Goal: Transaction & Acquisition: Obtain resource

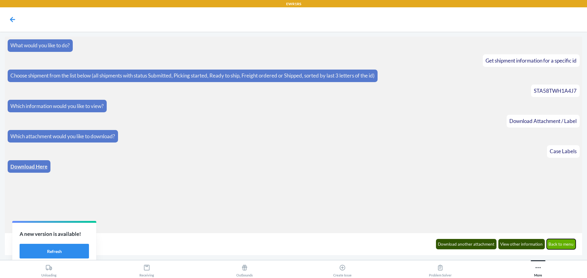
click at [558, 246] on button "Back to menu" at bounding box center [560, 244] width 29 height 10
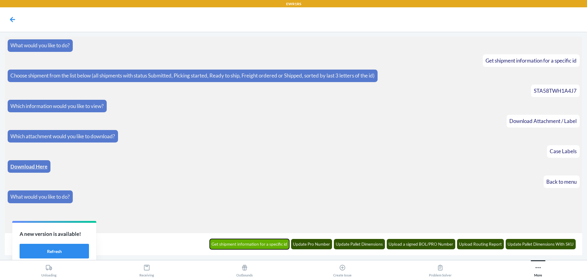
click at [281, 246] on button "Get shipment information for a specific id" at bounding box center [250, 244] width 80 height 10
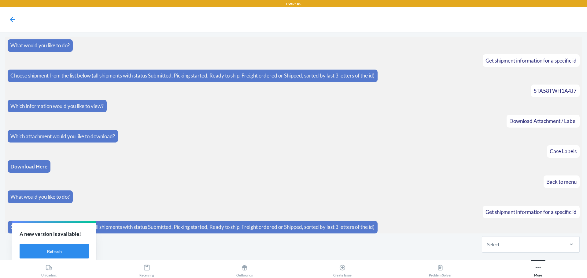
scroll to position [2, 0]
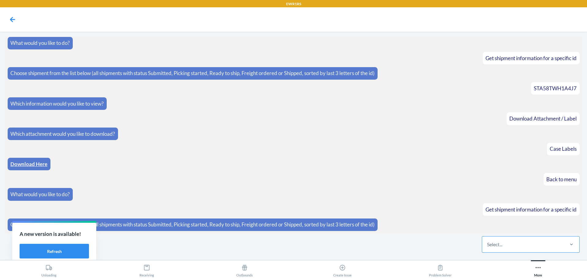
click at [540, 249] on div "Select..." at bounding box center [522, 245] width 81 height 16
click at [487, 248] on input "Select..." at bounding box center [487, 244] width 1 height 7
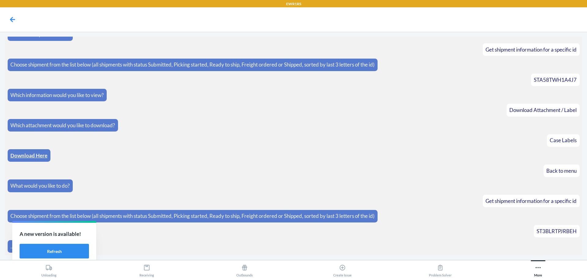
scroll to position [33, 0]
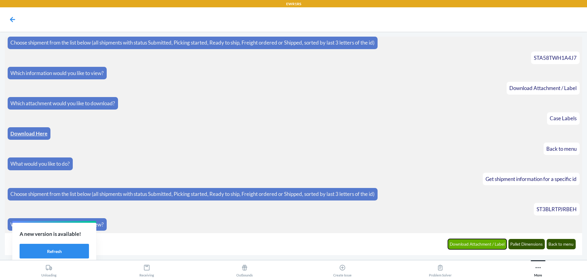
click at [470, 247] on button "Download Attachment / Label" at bounding box center [477, 244] width 59 height 10
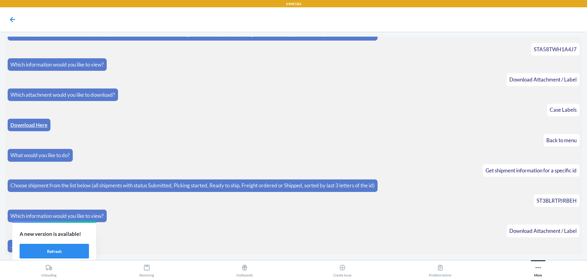
scroll to position [64, 0]
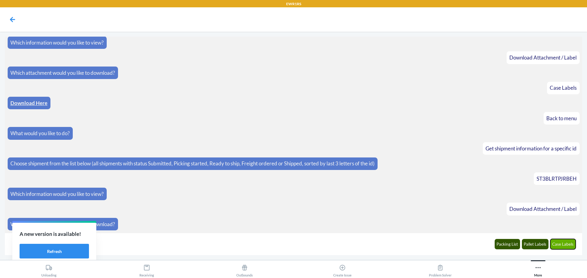
click at [567, 243] on button "Case Labels" at bounding box center [563, 244] width 26 height 10
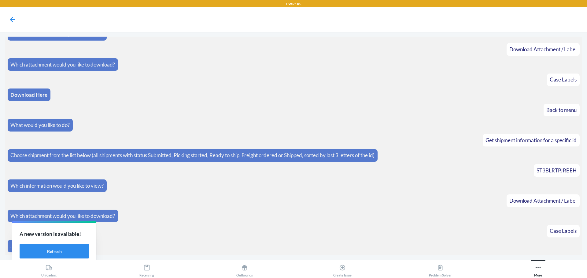
scroll to position [94, 0]
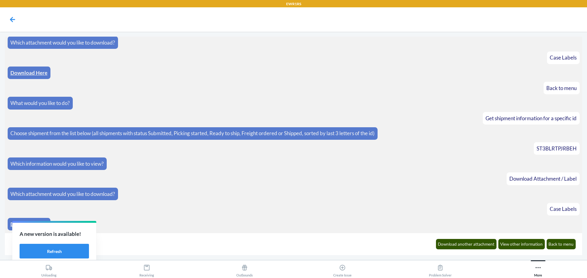
click at [12, 224] on link "Download Here" at bounding box center [28, 224] width 37 height 6
click at [569, 243] on button "Back to menu" at bounding box center [560, 244] width 29 height 10
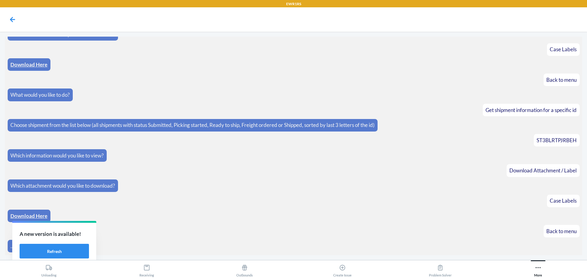
scroll to position [124, 0]
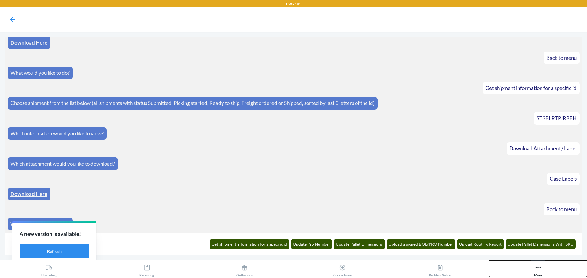
click at [533, 272] on button "More" at bounding box center [538, 269] width 98 height 17
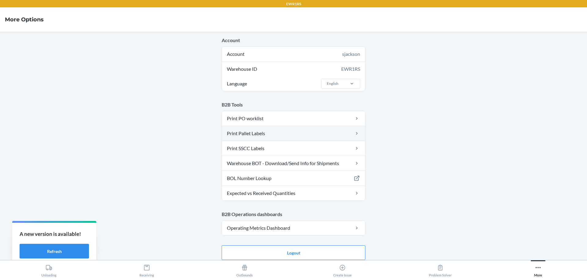
click at [252, 137] on link "Print Pallet Labels" at bounding box center [293, 133] width 143 height 15
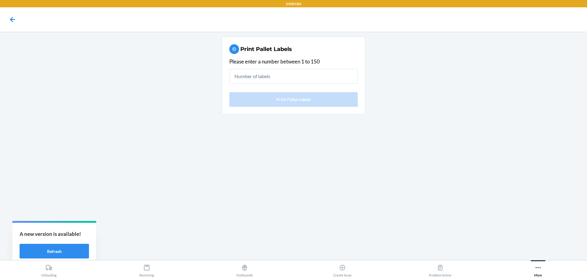
click at [253, 77] on input "text" at bounding box center [293, 76] width 128 height 15
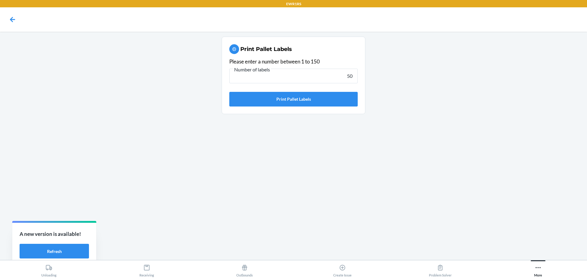
type input "50"
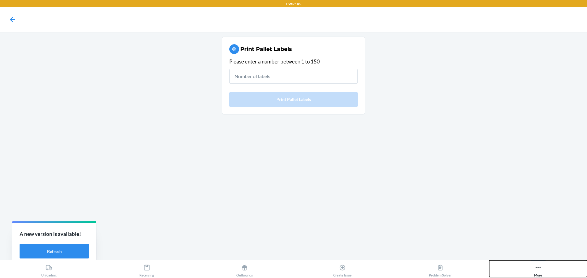
click at [531, 269] on button "More" at bounding box center [538, 269] width 98 height 17
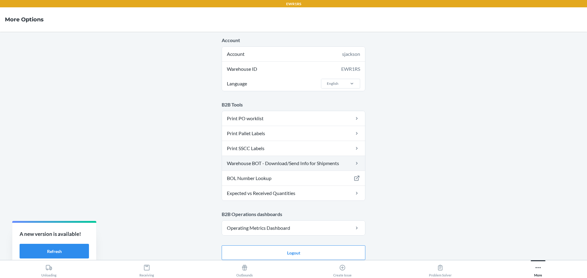
click at [250, 163] on link "Warehouse BOT - Download/Send Info for Shipments" at bounding box center [293, 163] width 143 height 15
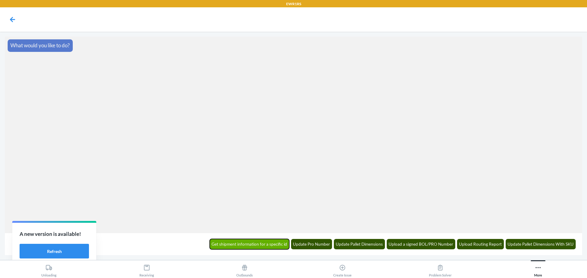
click at [232, 240] on button "Get shipment information for a specific id" at bounding box center [250, 244] width 80 height 10
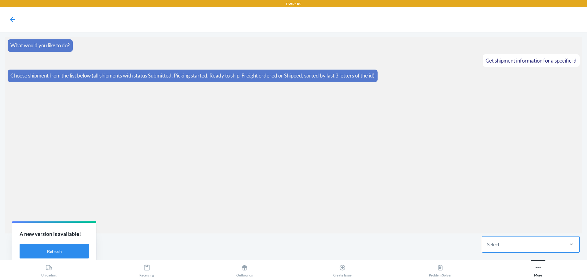
click at [520, 245] on div "Select..." at bounding box center [522, 245] width 81 height 16
click at [487, 245] on input "Select..." at bounding box center [487, 244] width 1 height 7
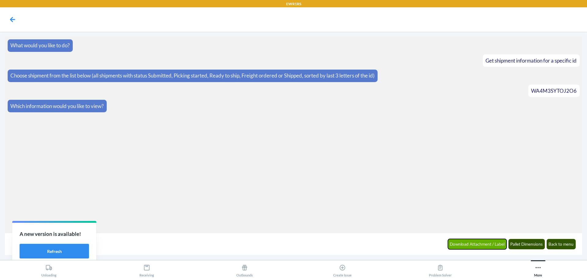
click at [484, 245] on button "Download Attachment / Label" at bounding box center [477, 244] width 59 height 10
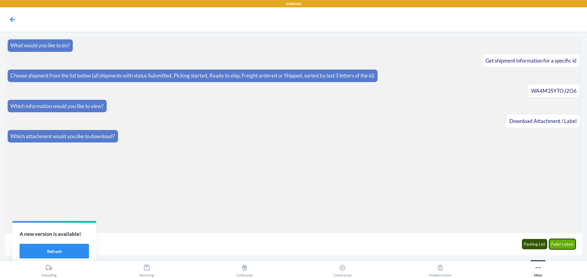
click at [554, 244] on button "Pallet Labels" at bounding box center [562, 244] width 27 height 10
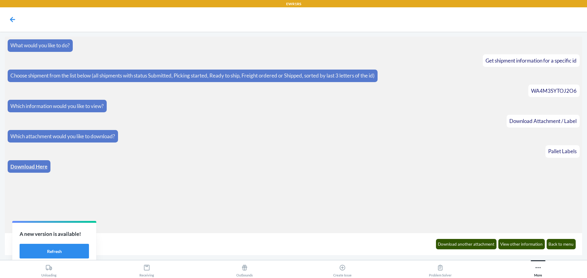
click at [32, 168] on link "Download Here" at bounding box center [28, 166] width 37 height 6
click at [481, 250] on div "Download another attachment View other information Back to menu" at bounding box center [505, 244] width 147 height 17
click at [475, 244] on button "Download another attachment" at bounding box center [466, 244] width 61 height 10
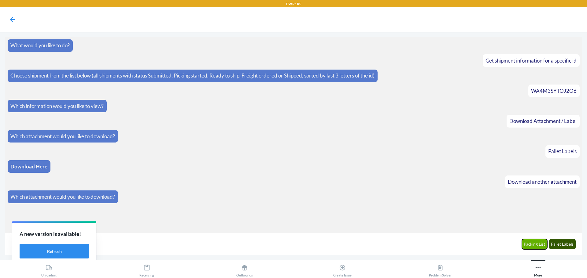
click at [536, 247] on button "Packing List" at bounding box center [535, 244] width 26 height 10
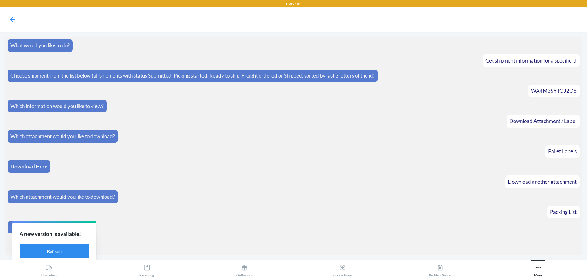
scroll to position [3, 0]
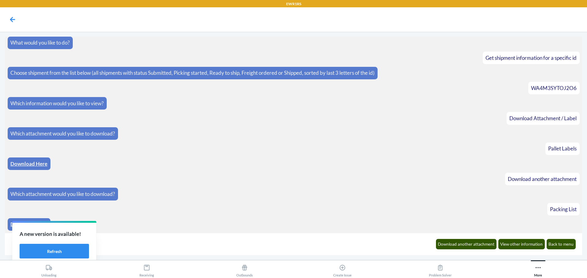
click at [10, 225] on link "Download Here" at bounding box center [28, 224] width 37 height 6
click at [553, 245] on button "Back to menu" at bounding box center [560, 244] width 29 height 10
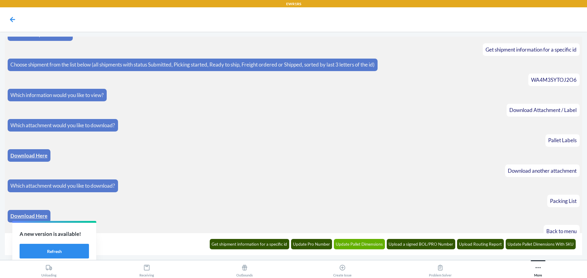
scroll to position [33, 0]
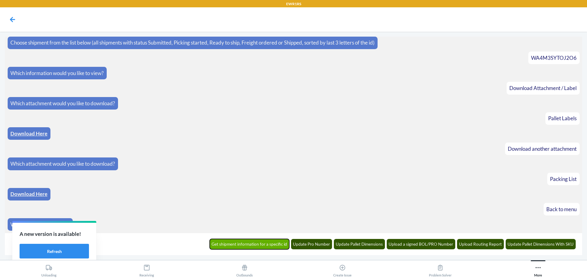
click at [241, 245] on button "Get shipment information for a specific id" at bounding box center [250, 244] width 80 height 10
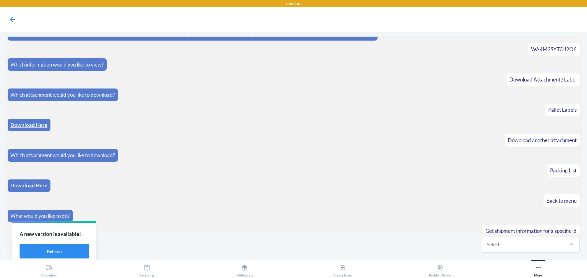
scroll to position [63, 0]
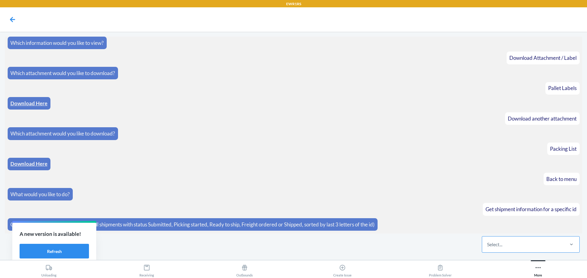
click at [513, 249] on div "Select..." at bounding box center [522, 245] width 81 height 16
click at [487, 248] on input "Select..." at bounding box center [487, 244] width 1 height 7
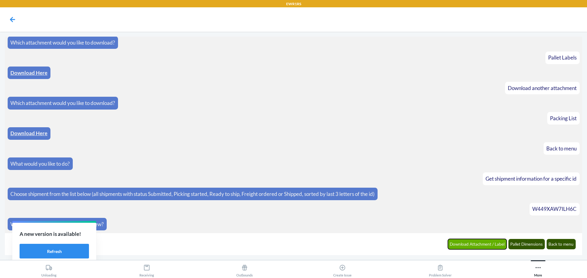
click at [481, 245] on button "Download Attachment / Label" at bounding box center [477, 244] width 59 height 10
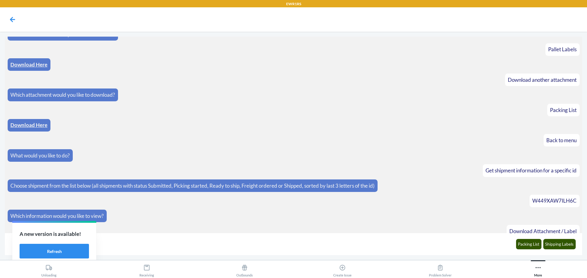
scroll to position [124, 0]
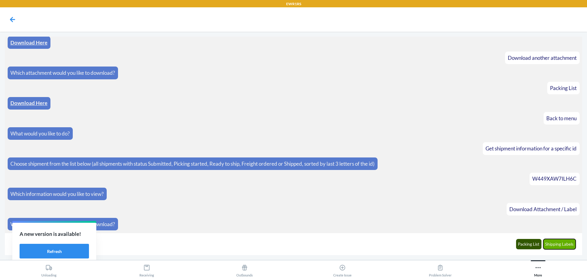
click at [569, 244] on button "Shipping Labels" at bounding box center [559, 244] width 33 height 10
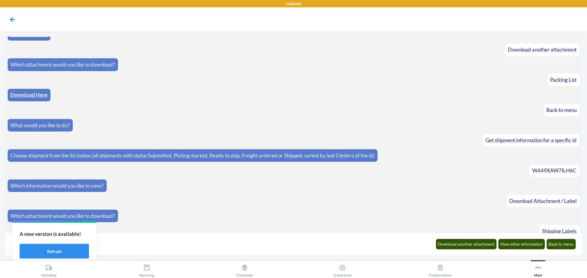
scroll to position [154, 0]
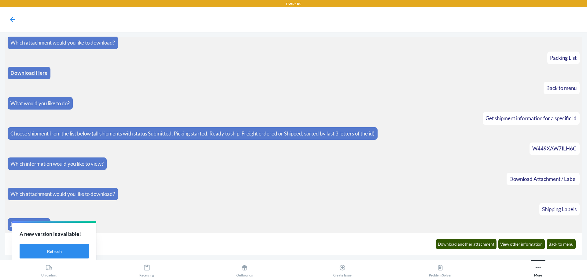
click at [10, 227] on link "Download Here" at bounding box center [28, 224] width 37 height 6
click at [473, 242] on button "Download another attachment" at bounding box center [466, 244] width 61 height 10
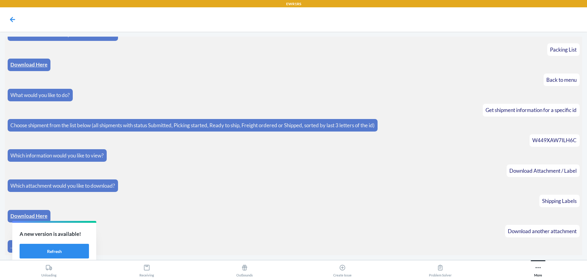
scroll to position [185, 0]
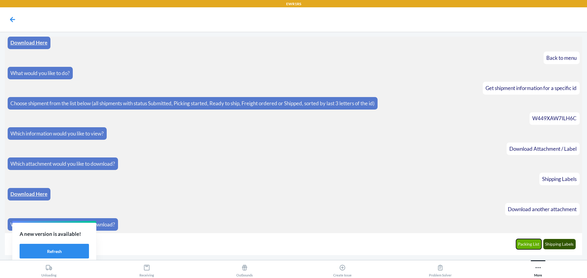
click at [523, 246] on button "Packing List" at bounding box center [529, 244] width 26 height 10
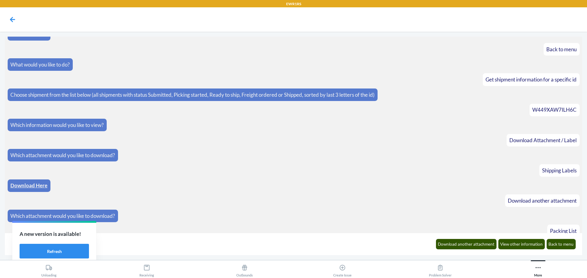
scroll to position [215, 0]
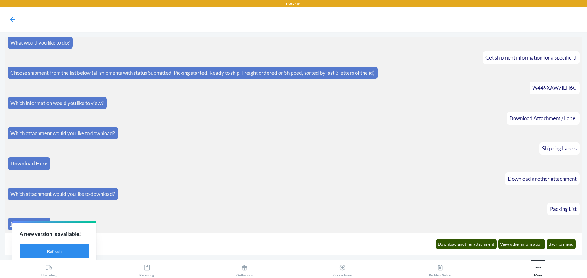
click at [11, 225] on link "Download Here" at bounding box center [28, 224] width 37 height 6
click at [571, 245] on button "Back to menu" at bounding box center [560, 244] width 29 height 10
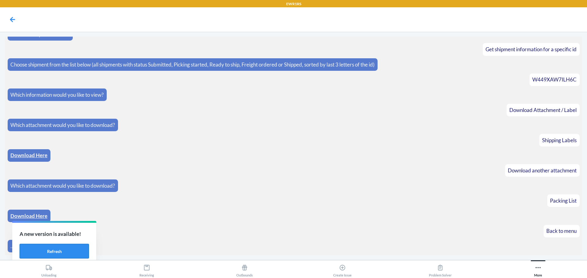
click at [68, 250] on button "Refresh" at bounding box center [54, 251] width 69 height 15
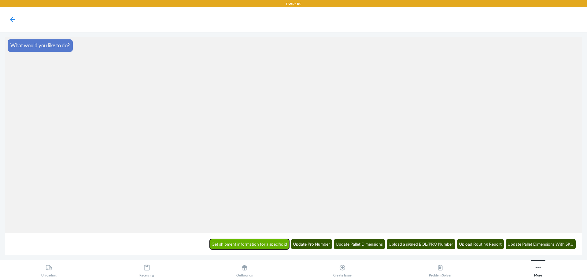
click at [269, 247] on button "Get shipment information for a specific id" at bounding box center [250, 244] width 80 height 10
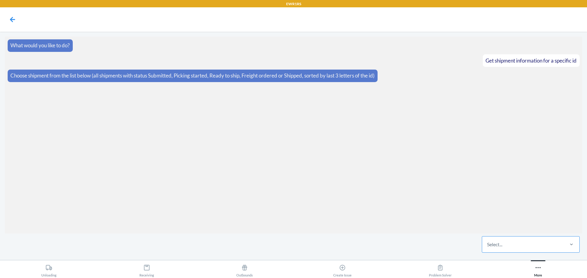
click at [514, 245] on div "Select..." at bounding box center [522, 245] width 81 height 16
click at [487, 245] on input "Select..." at bounding box center [487, 244] width 1 height 7
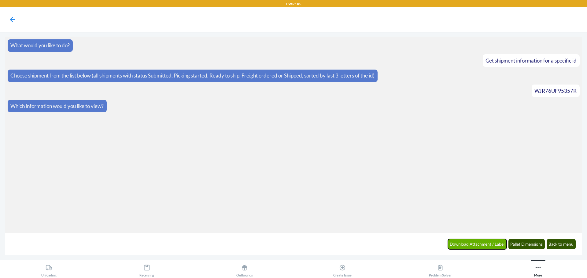
click at [483, 243] on button "Download Attachment / Label" at bounding box center [477, 244] width 59 height 10
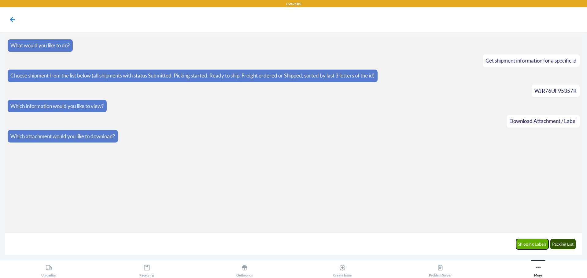
click at [529, 243] on button "Shipping Labels" at bounding box center [532, 244] width 33 height 10
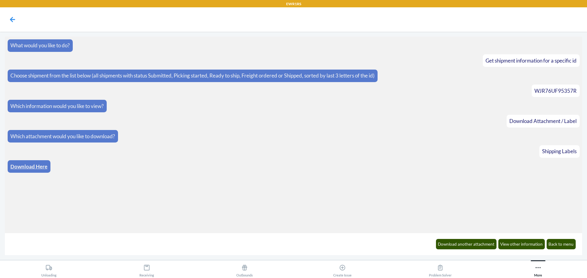
click at [16, 168] on link "Download Here" at bounding box center [28, 166] width 37 height 6
click at [455, 242] on button "Download another attachment" at bounding box center [466, 244] width 61 height 10
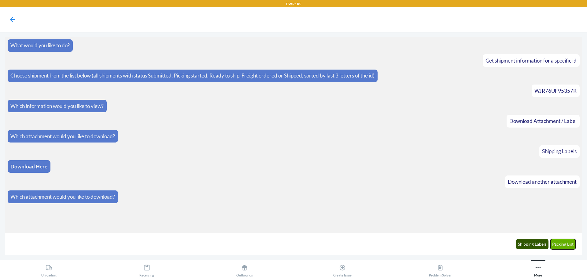
click at [559, 240] on button "Packing List" at bounding box center [563, 244] width 26 height 10
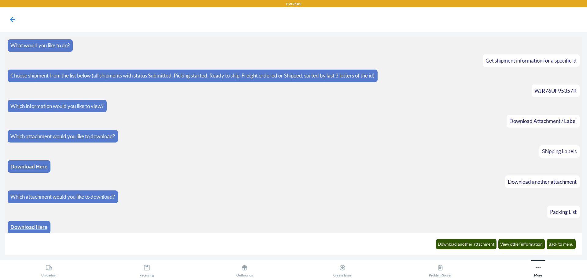
scroll to position [3, 0]
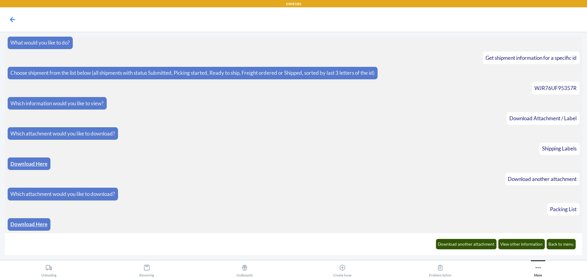
click at [30, 226] on link "Download Here" at bounding box center [28, 224] width 37 height 6
click at [566, 246] on button "Back to menu" at bounding box center [560, 244] width 29 height 10
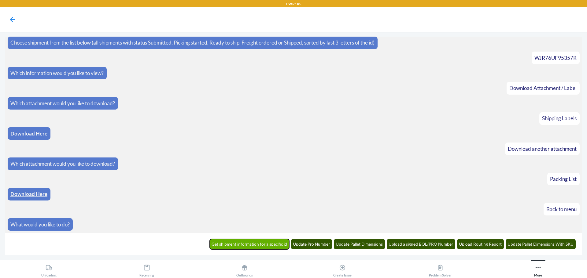
click at [270, 243] on button "Get shipment information for a specific id" at bounding box center [250, 244] width 80 height 10
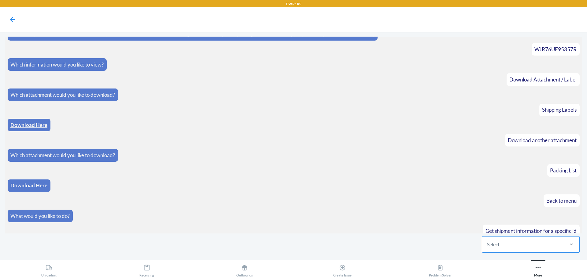
scroll to position [63, 0]
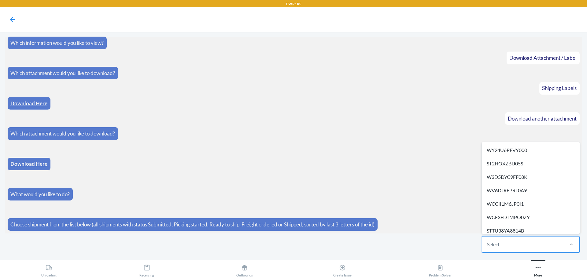
click at [515, 243] on div "Select..." at bounding box center [522, 245] width 81 height 16
click at [487, 243] on input "option WY24U6PEVY000 focused, 1 of 297. 297 results available. Use Up and Down …" at bounding box center [487, 244] width 1 height 7
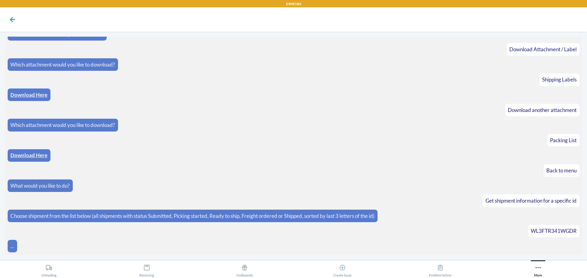
scroll to position [94, 0]
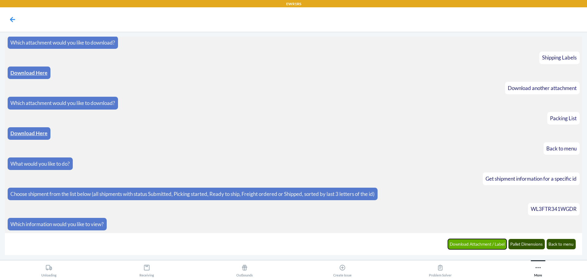
click at [470, 244] on button "Download Attachment / Label" at bounding box center [477, 244] width 59 height 10
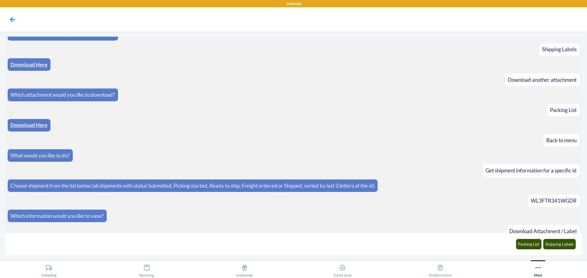
scroll to position [124, 0]
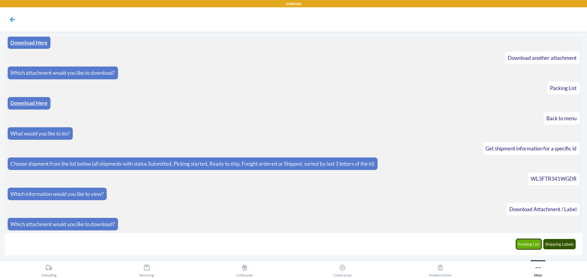
click at [536, 243] on button "Packing List" at bounding box center [529, 244] width 26 height 10
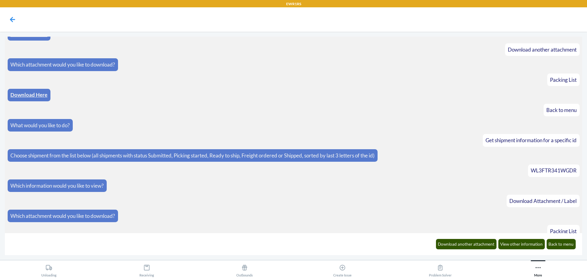
scroll to position [154, 0]
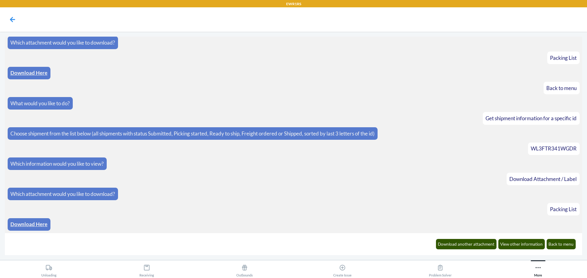
click at [34, 229] on div "Download Here" at bounding box center [29, 224] width 43 height 13
click at [29, 223] on link "Download Here" at bounding box center [28, 224] width 37 height 6
click at [474, 245] on button "Download another attachment" at bounding box center [466, 244] width 61 height 10
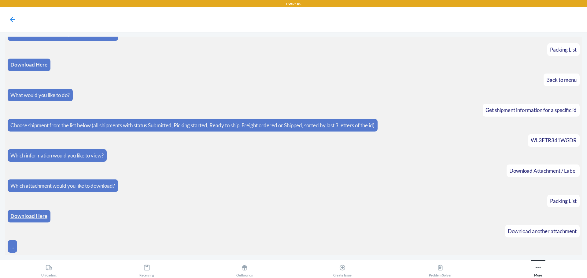
scroll to position [185, 0]
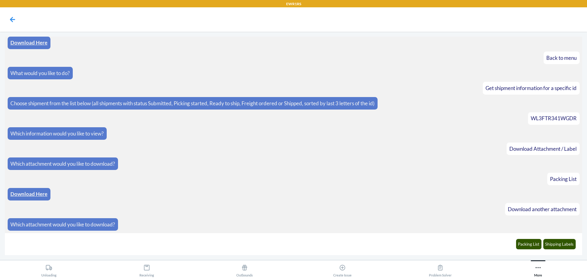
click at [555, 239] on div "Packing List Shipping Labels" at bounding box center [545, 244] width 67 height 17
click at [555, 241] on button "Shipping Labels" at bounding box center [559, 244] width 33 height 10
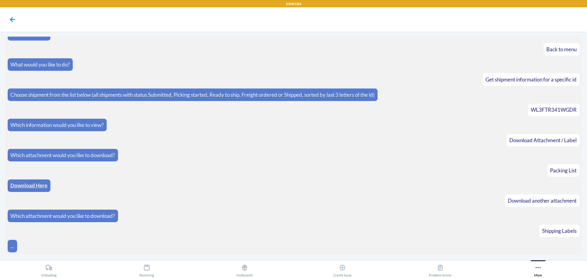
scroll to position [215, 0]
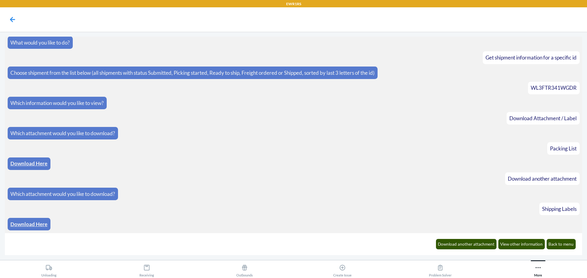
click at [27, 222] on link "Download Here" at bounding box center [28, 224] width 37 height 6
